Goal: Navigation & Orientation: Find specific page/section

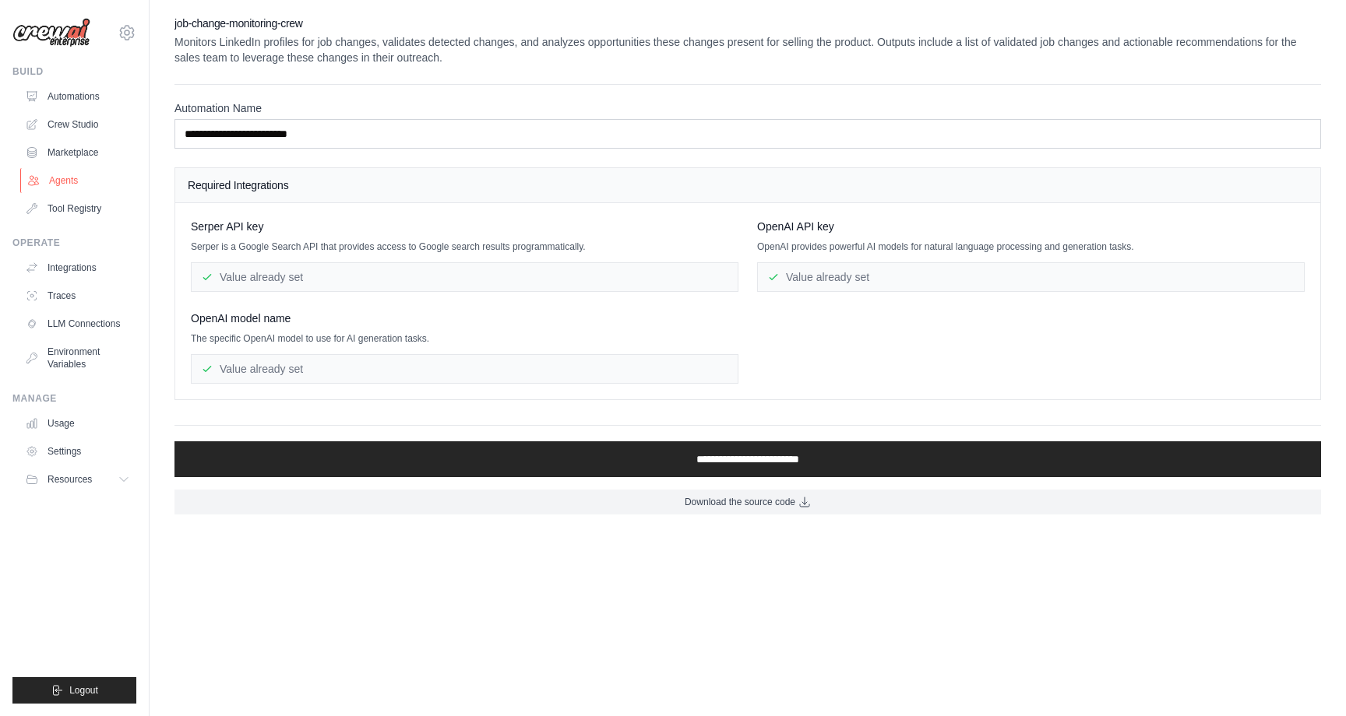
click at [53, 185] on link "Agents" at bounding box center [79, 180] width 118 height 25
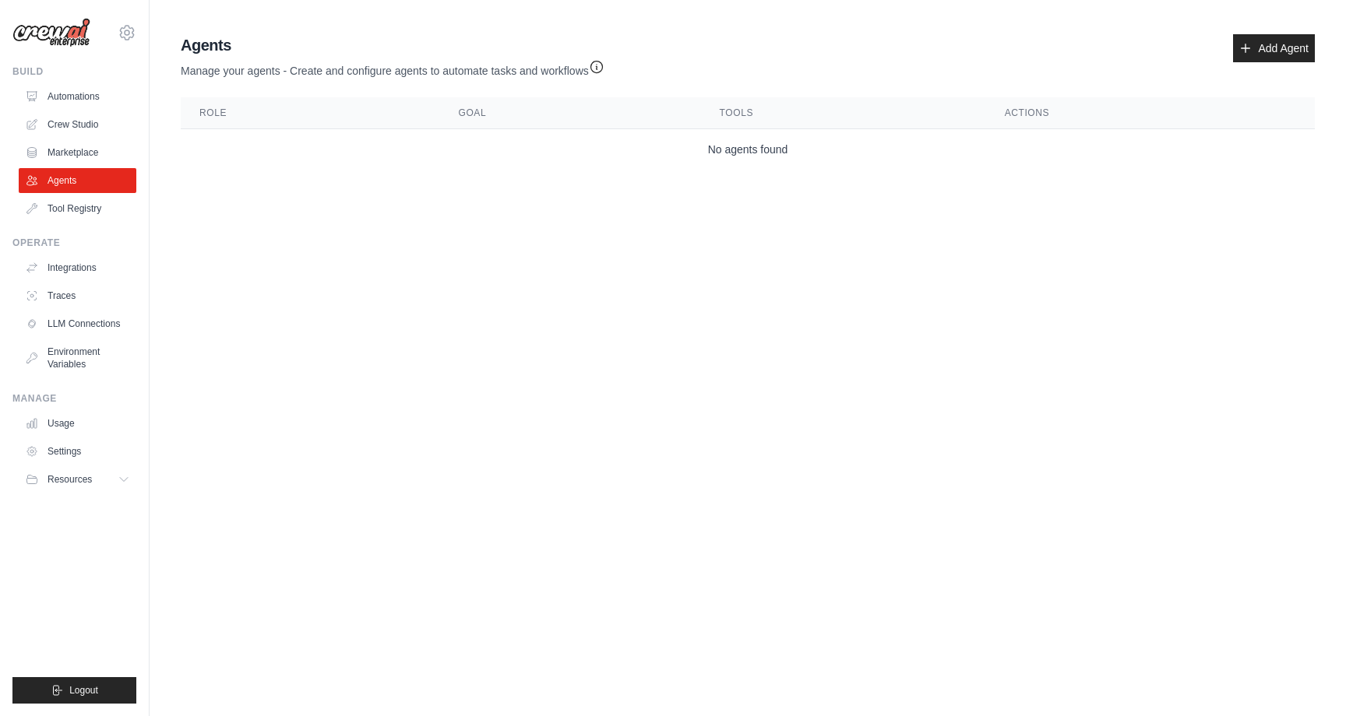
click at [65, 42] on img at bounding box center [51, 33] width 78 height 30
click at [64, 34] on img at bounding box center [51, 33] width 78 height 30
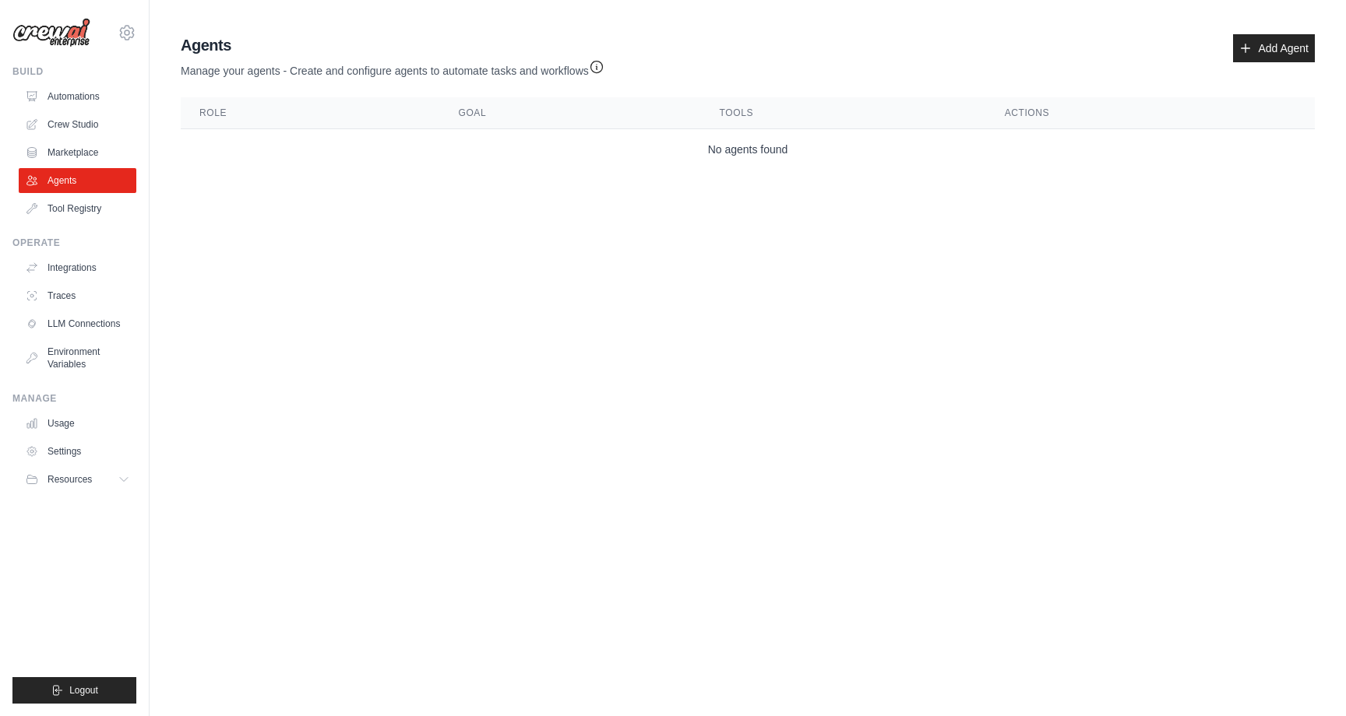
click at [38, 68] on div "Build" at bounding box center [74, 71] width 124 height 12
click at [66, 90] on link "Automations" at bounding box center [79, 96] width 118 height 25
